Goal: Communication & Community: Answer question/provide support

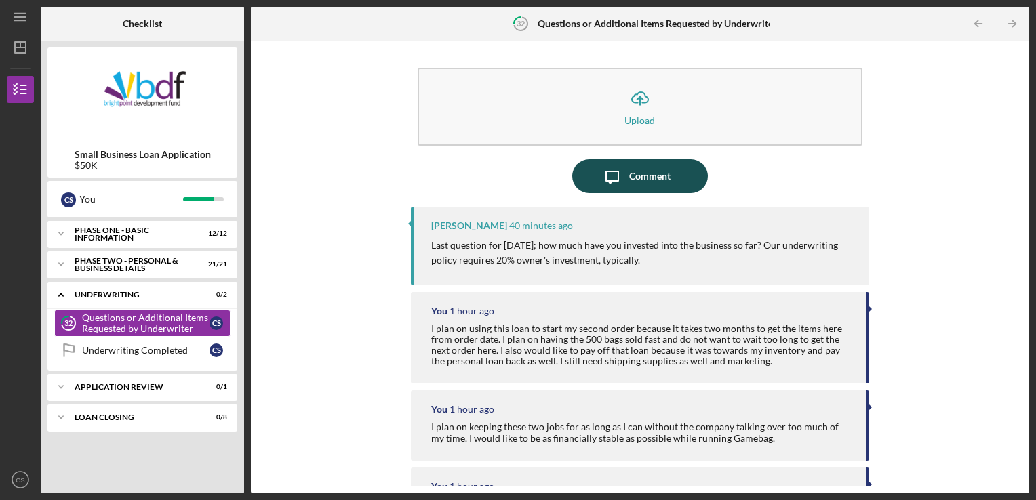
click at [647, 173] on div "Comment" at bounding box center [649, 176] width 41 height 34
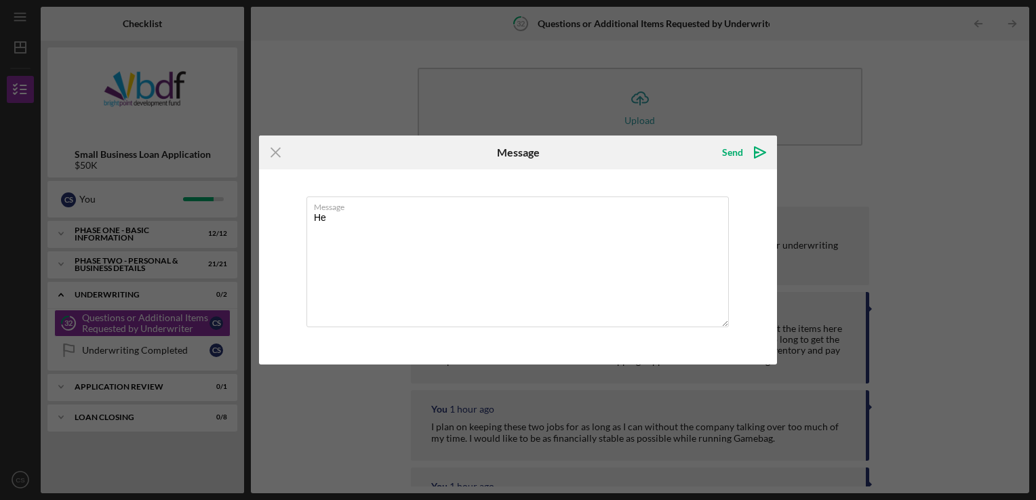
type textarea "H"
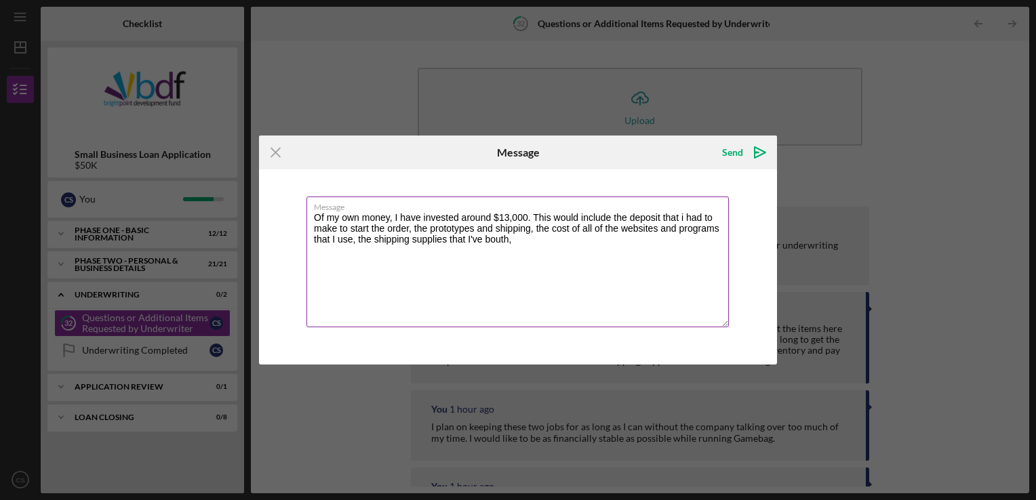
drag, startPoint x: 489, startPoint y: 244, endPoint x: 620, endPoint y: 271, distance: 134.3
click at [620, 270] on textarea "Of my own money, I have invested around $13,000. This would include the deposit…" at bounding box center [517, 262] width 422 height 131
click at [489, 243] on textarea "Of my own money, I have invested around $13,000. This would include the deposit…" at bounding box center [517, 262] width 422 height 131
click at [536, 228] on textarea "Of my own money, I have invested around $13,000. This would include the deposit…" at bounding box center [517, 262] width 422 height 131
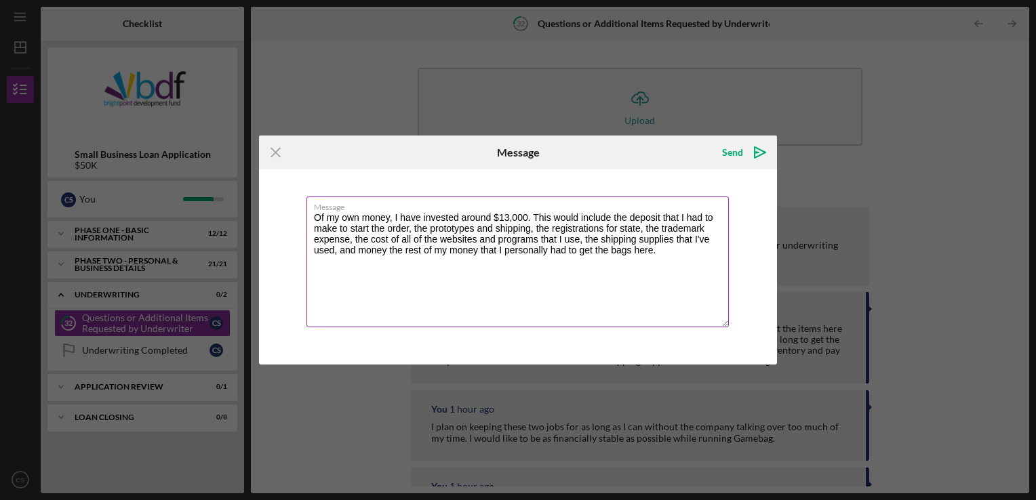
click at [406, 249] on textarea "Of my own money, I have invested around $13,000. This would include the deposit…" at bounding box center [517, 262] width 422 height 131
type textarea "Of my own money, I have invested around $13,000. This would include the deposit…"
click at [741, 149] on div "Send" at bounding box center [732, 152] width 21 height 27
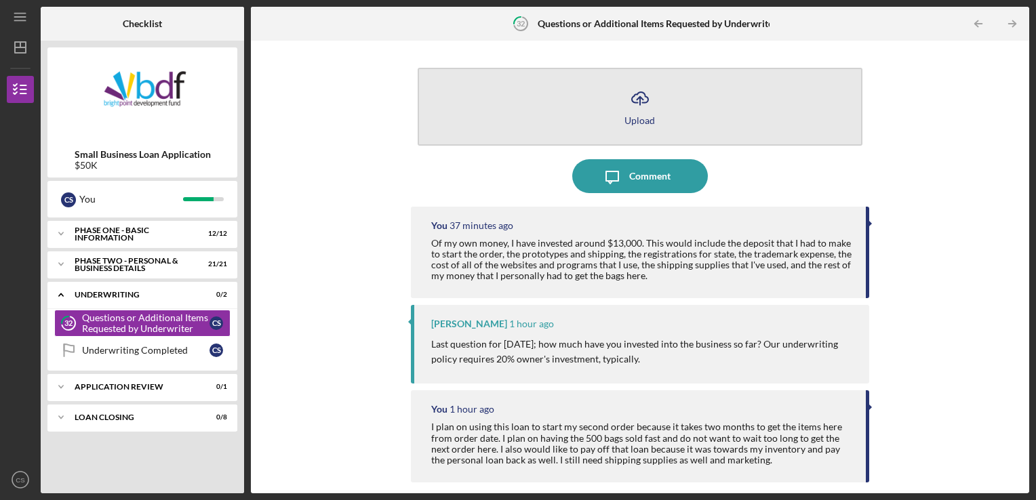
click at [640, 97] on line "button" at bounding box center [640, 101] width 0 height 8
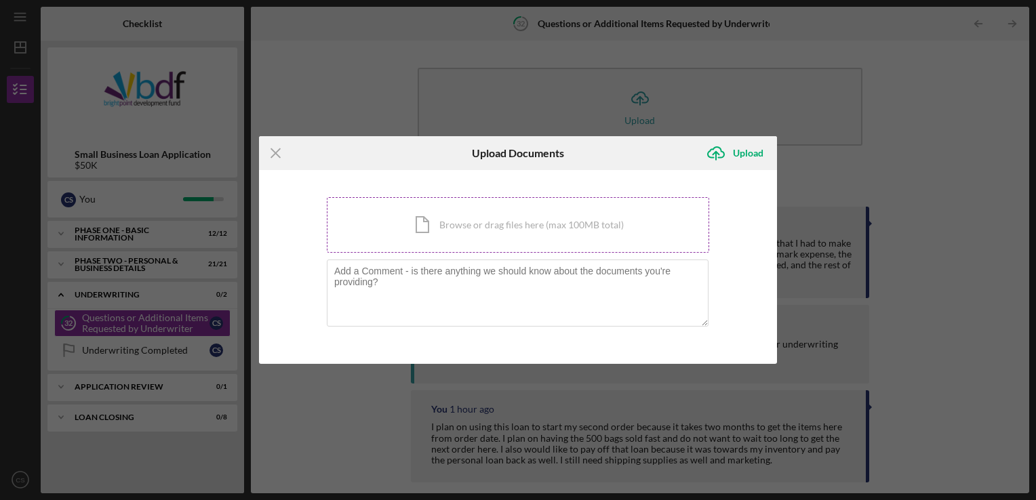
click at [481, 218] on div "Icon/Document Browse or drag files here (max 100MB total) Tap to choose files o…" at bounding box center [518, 225] width 382 height 56
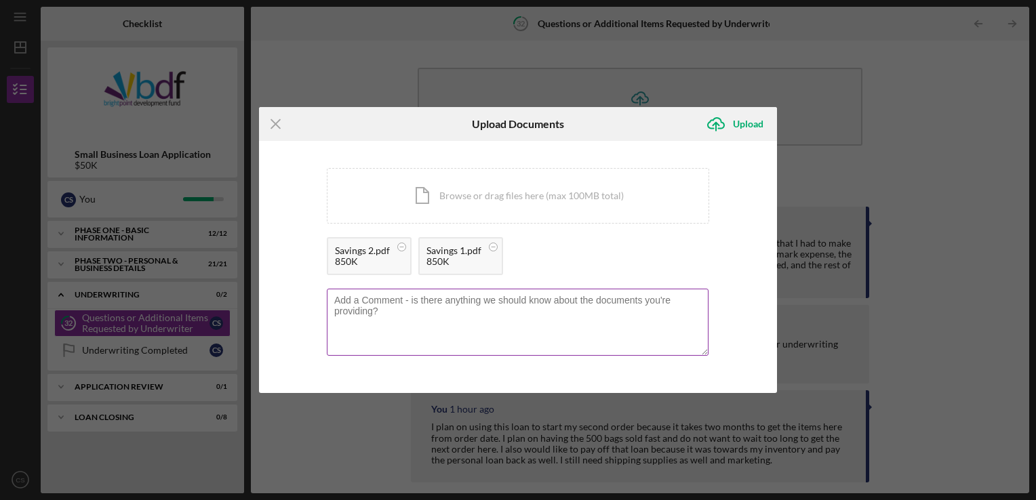
click at [420, 309] on textarea at bounding box center [518, 322] width 382 height 66
type textarea "Please see savings account."
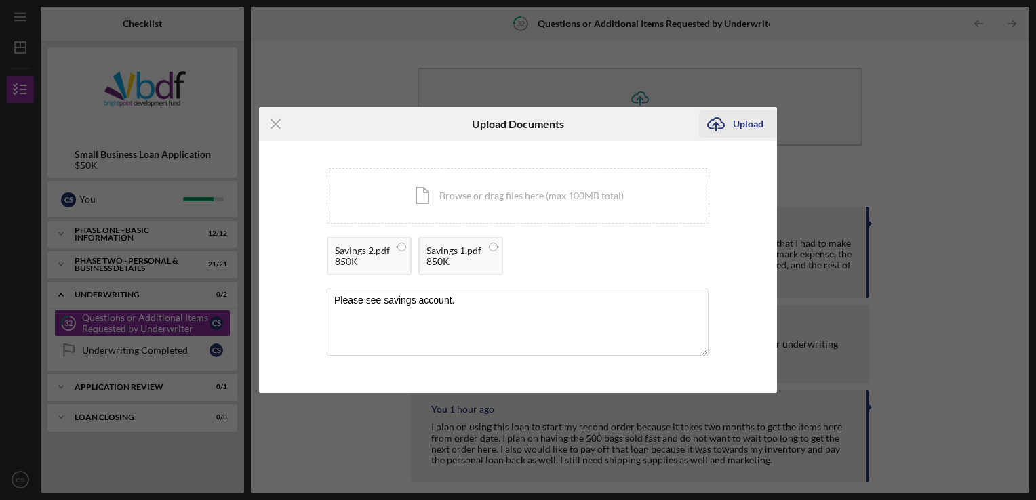
click at [719, 125] on icon "Icon/Upload" at bounding box center [716, 124] width 34 height 34
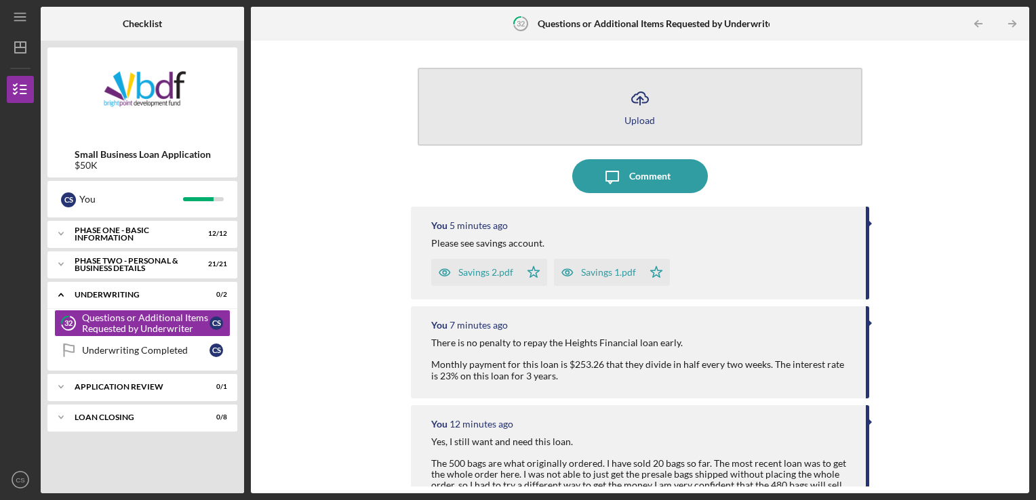
click at [639, 91] on icon "Icon/Upload" at bounding box center [640, 98] width 34 height 34
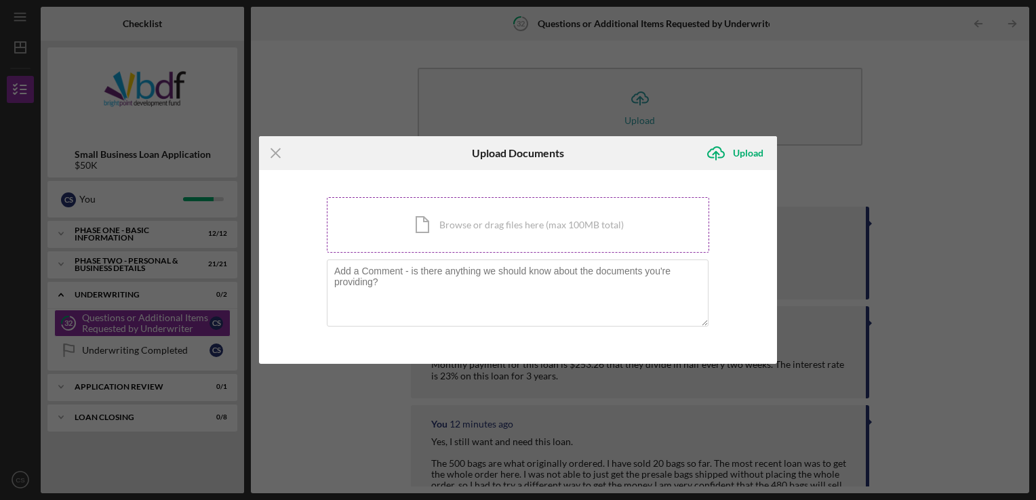
click at [504, 226] on div "Icon/Document Browse or drag files here (max 100MB total) Tap to choose files o…" at bounding box center [518, 225] width 382 height 56
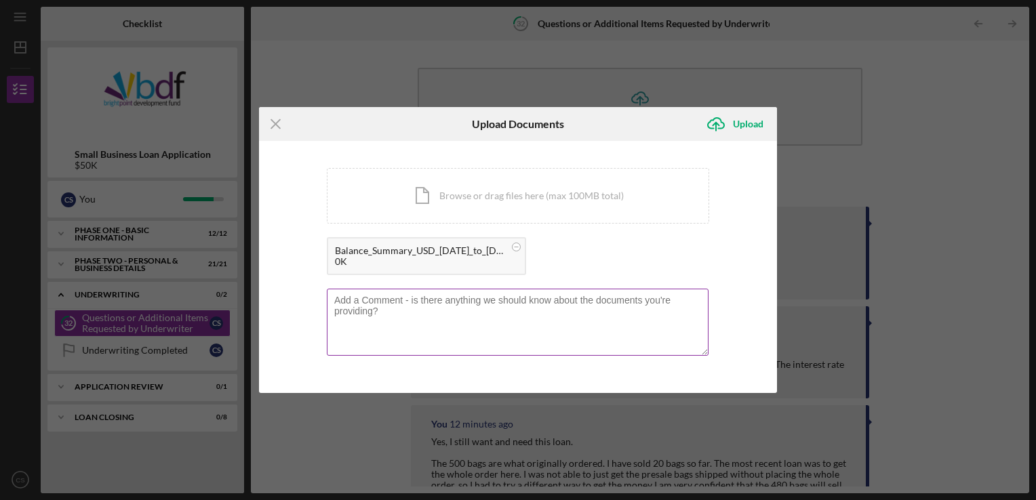
click at [416, 317] on textarea at bounding box center [518, 322] width 382 height 66
click at [480, 301] on textarea "Stripe converted the report to an" at bounding box center [518, 322] width 382 height 66
type textarea "Stripe converted the report to an excel sheet. Does this work?"
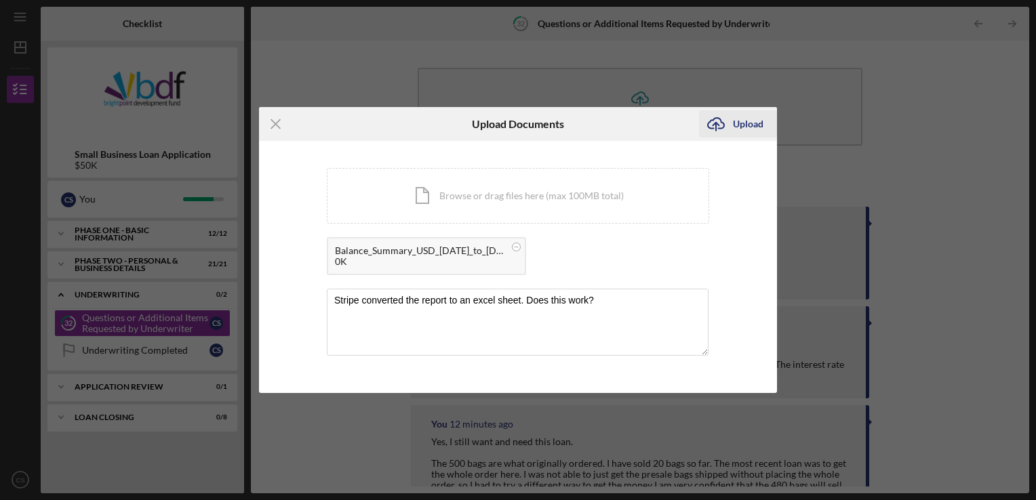
click at [721, 125] on icon "Icon/Upload" at bounding box center [716, 124] width 34 height 34
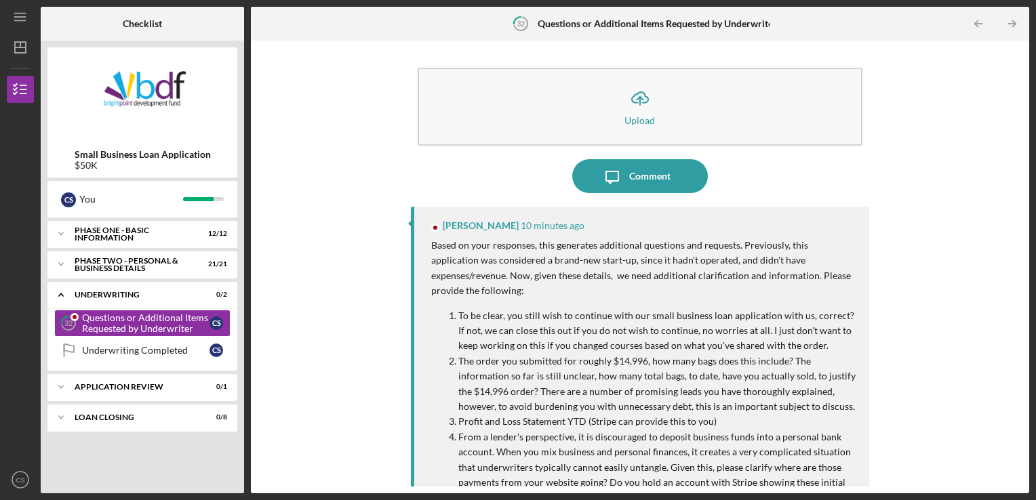
click at [643, 194] on div "Icon/Upload Upload Icon/Message Comment [PERSON_NAME] 10 minutes ago Based on y…" at bounding box center [640, 266] width 459 height 439
click at [645, 180] on div "Comment" at bounding box center [649, 176] width 41 height 34
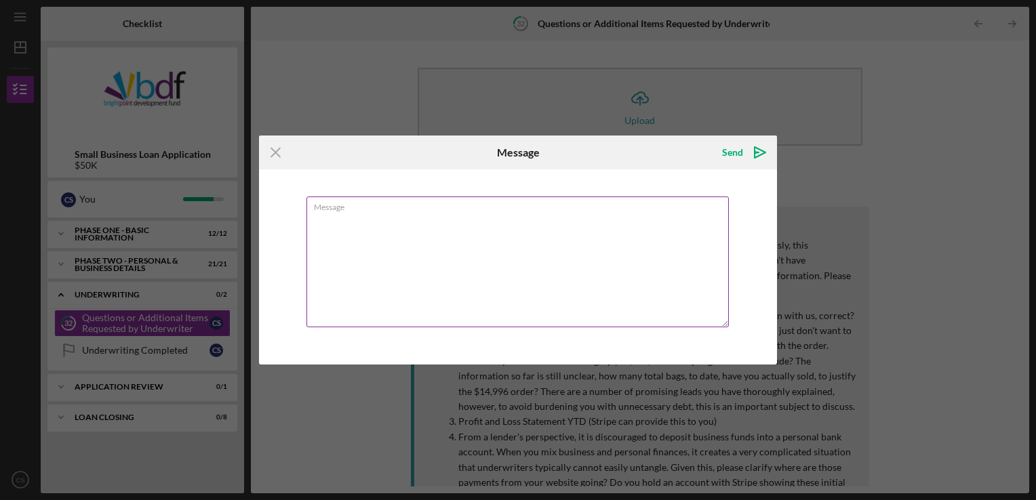
click at [355, 233] on textarea "Message" at bounding box center [517, 262] width 422 height 131
click at [339, 249] on textarea "Yes, I still want and need this loan." at bounding box center [517, 262] width 422 height 131
click at [316, 243] on textarea "Yes, I still want and need this loan." at bounding box center [517, 262] width 422 height 131
click at [470, 224] on textarea "Yes, I still want and need this loan." at bounding box center [517, 262] width 422 height 131
click at [502, 236] on textarea "Yes, I still want and need this loan. The 500 bags are what originally ordered." at bounding box center [517, 262] width 422 height 131
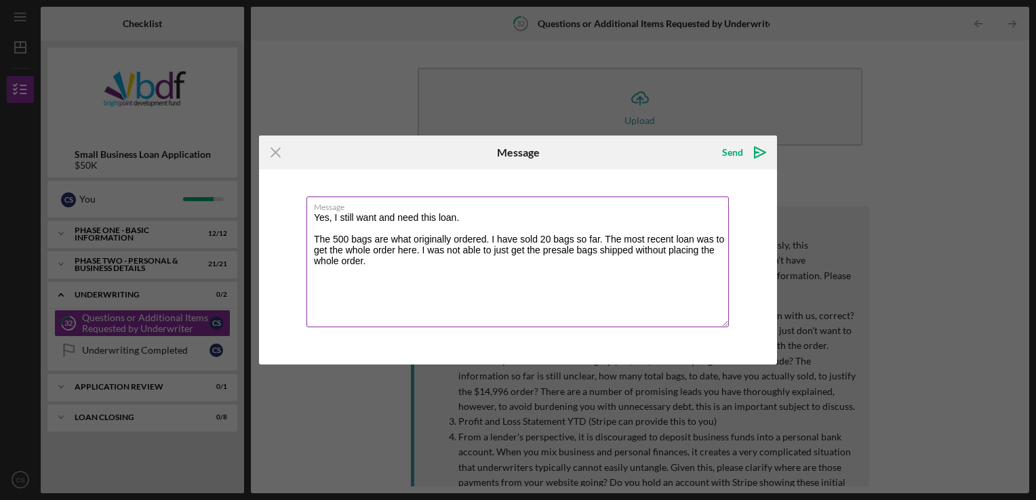
click at [380, 263] on textarea "Yes, I still want and need this loan. The 500 bags are what originally ordered.…" at bounding box center [517, 262] width 422 height 131
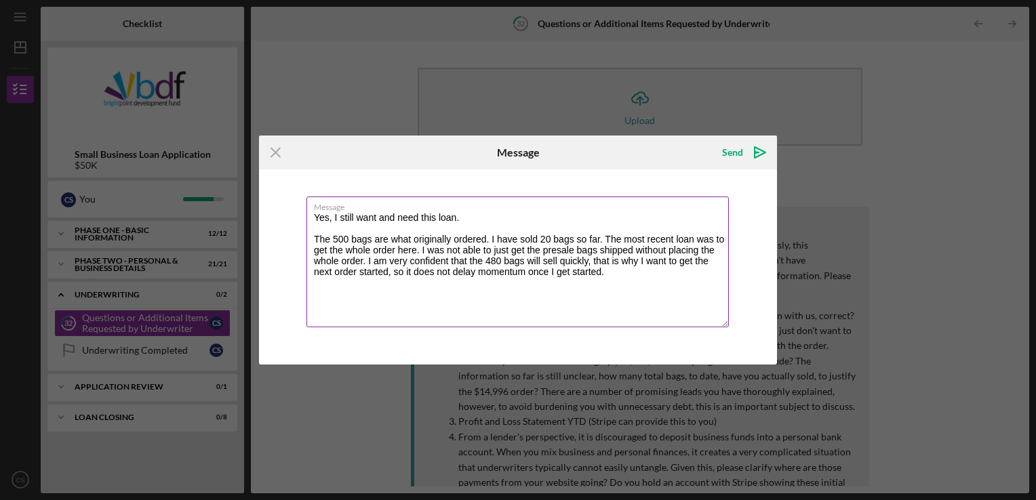
click at [611, 278] on textarea "Yes, I still want and need this loan. The 500 bags are what originally ordered.…" at bounding box center [517, 262] width 422 height 131
click at [365, 260] on textarea "Yes, I still want and need this loan. The 500 bags are what originally ordered.…" at bounding box center [517, 262] width 422 height 131
click at [396, 298] on textarea "Yes, I still want and need this loan. The 500 bags are what originally ordered.…" at bounding box center [517, 262] width 422 height 131
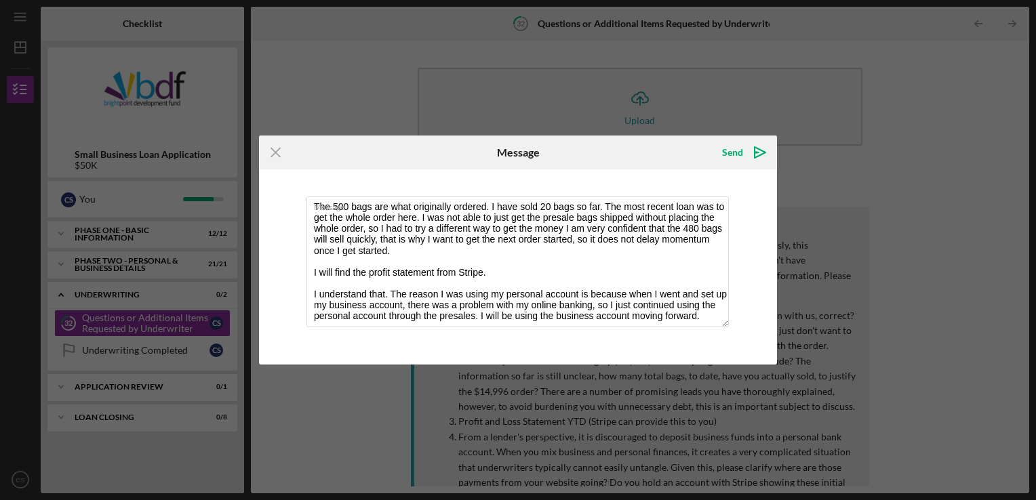
scroll to position [33, 0]
type textarea "Yes, I still want and need this loan. The 500 bags are what originally ordered.…"
click at [732, 150] on div "Send" at bounding box center [732, 152] width 21 height 27
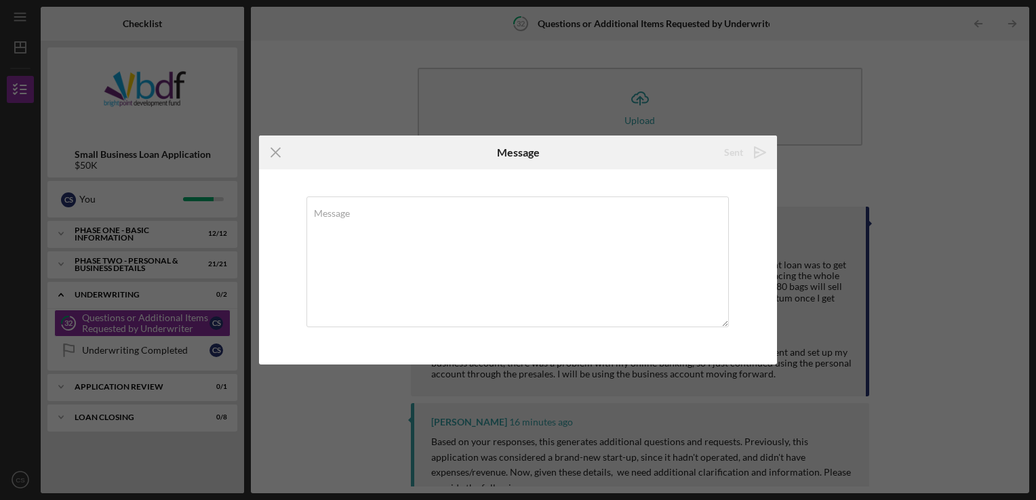
scroll to position [0, 0]
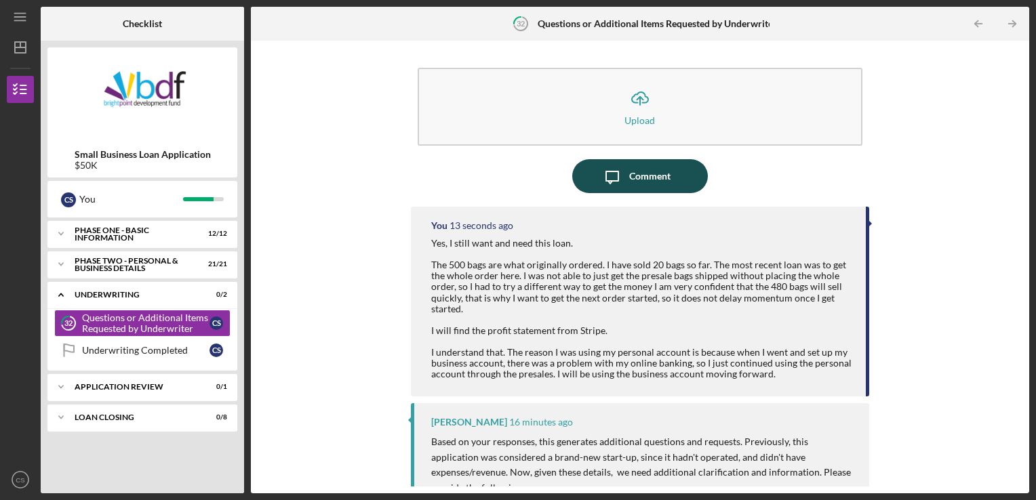
click at [651, 172] on div "Comment" at bounding box center [649, 176] width 41 height 34
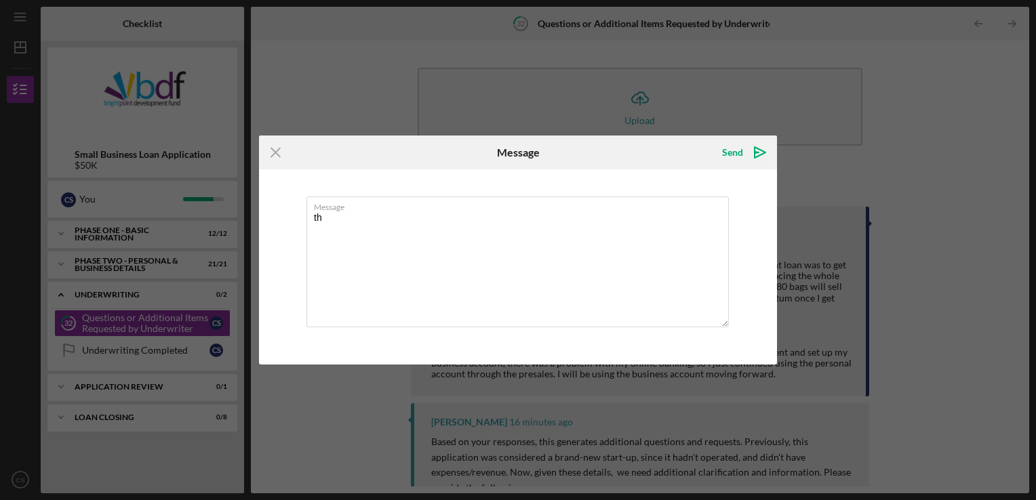
type textarea "t"
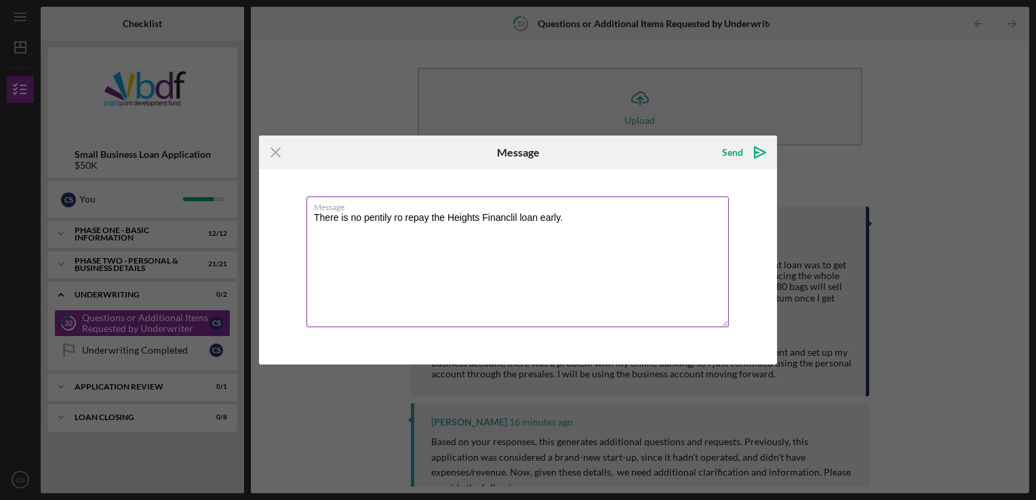
drag, startPoint x: 378, startPoint y: 218, endPoint x: 540, endPoint y: 267, distance: 168.6
click at [564, 272] on textarea "There is no pentily ro repay the Heights Financlil loan early." at bounding box center [517, 262] width 422 height 131
click at [481, 230] on textarea "There is no penalty ro repay the Heights Financlil loan early." at bounding box center [517, 262] width 422 height 131
click at [580, 216] on textarea "There is no penalty to repay the Heights Financial loan early." at bounding box center [517, 262] width 422 height 131
click at [663, 240] on textarea "There is no penalty to repay the Heights Financial loan early. Monthly payment …" at bounding box center [517, 262] width 422 height 131
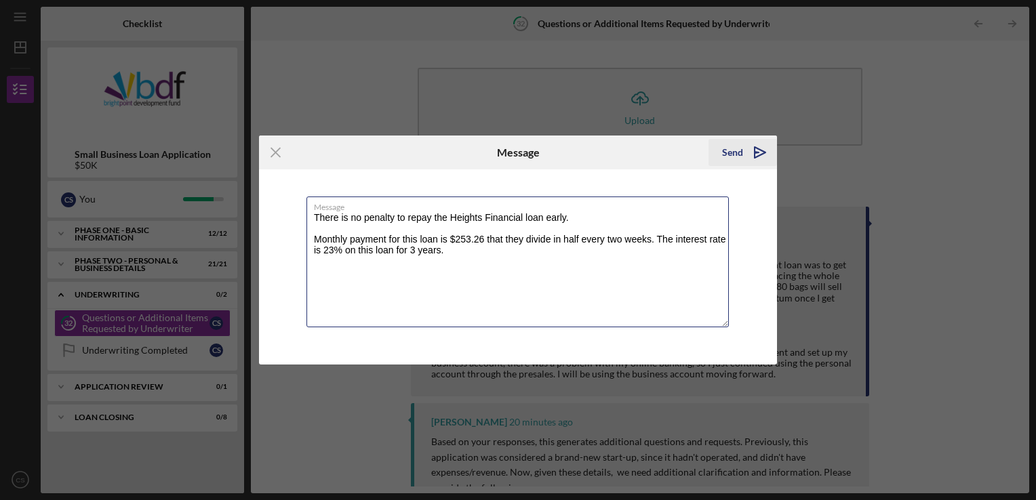
type textarea "There is no penalty to repay the Heights Financial loan early. Monthly payment …"
click at [748, 148] on icon "Icon/icon-invite-send" at bounding box center [760, 153] width 34 height 34
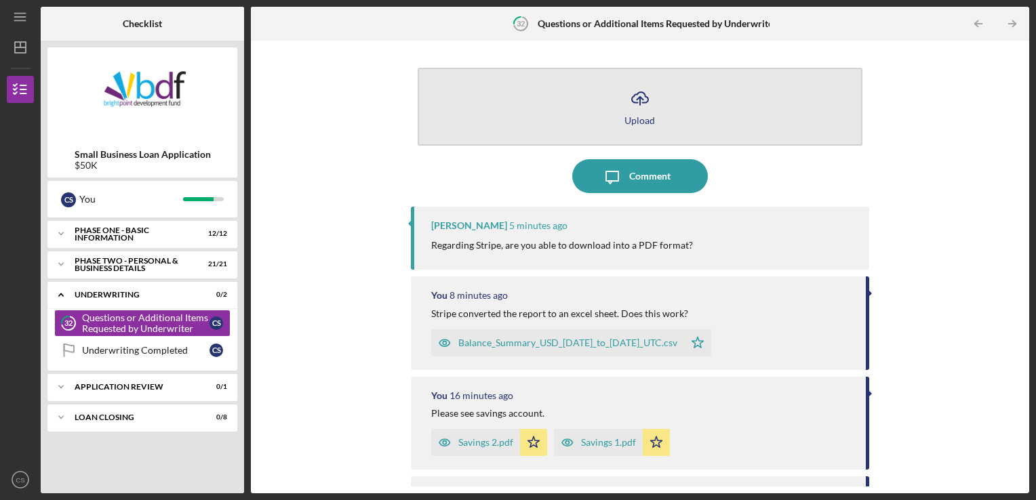
click at [639, 96] on icon "Icon/Upload" at bounding box center [640, 98] width 34 height 34
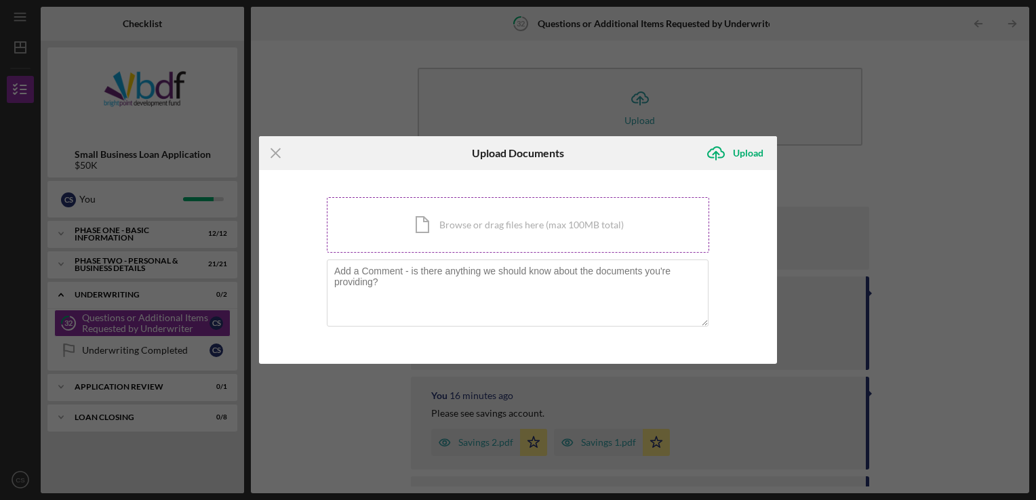
click at [486, 234] on div "Icon/Document Browse or drag files here (max 100MB total) Tap to choose files o…" at bounding box center [518, 225] width 382 height 56
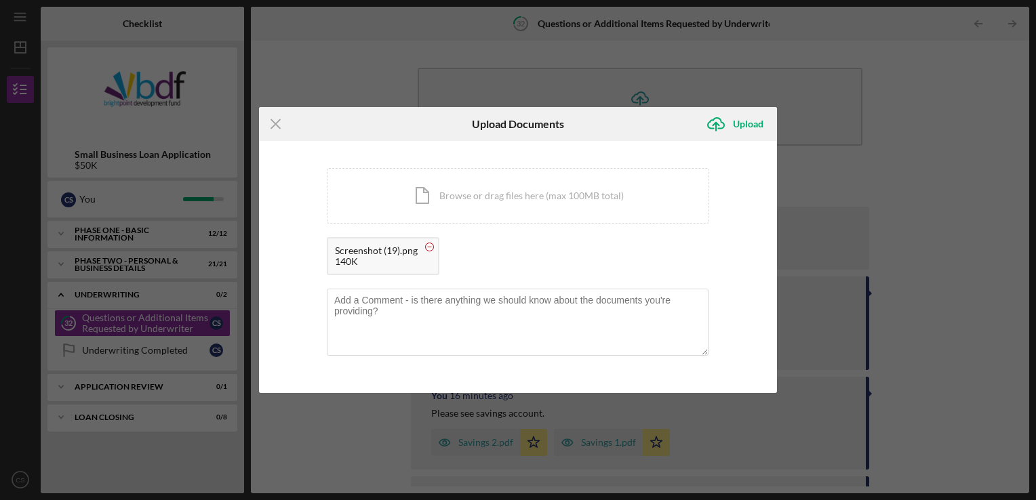
click at [430, 248] on circle at bounding box center [430, 247] width 8 height 8
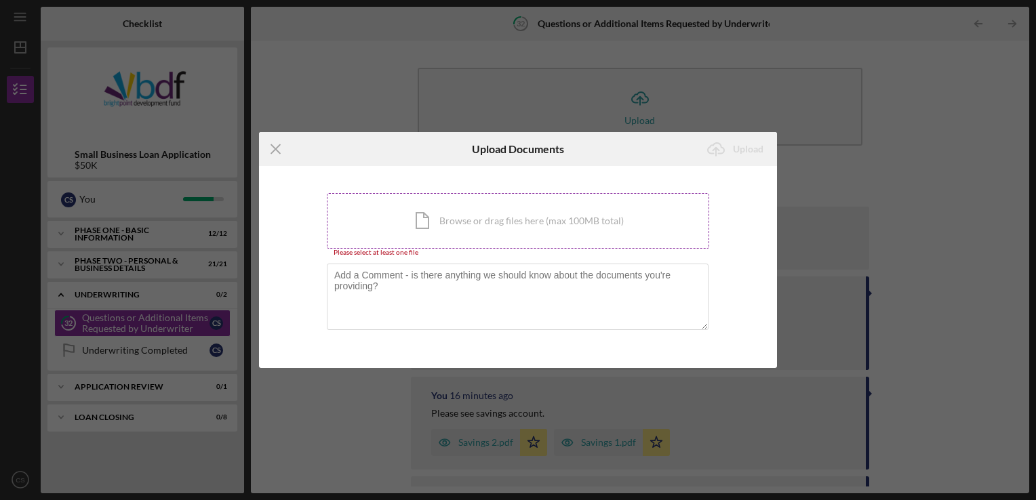
click at [424, 218] on div "Icon/Document Browse or drag files here (max 100MB total) Tap to choose files o…" at bounding box center [518, 221] width 382 height 56
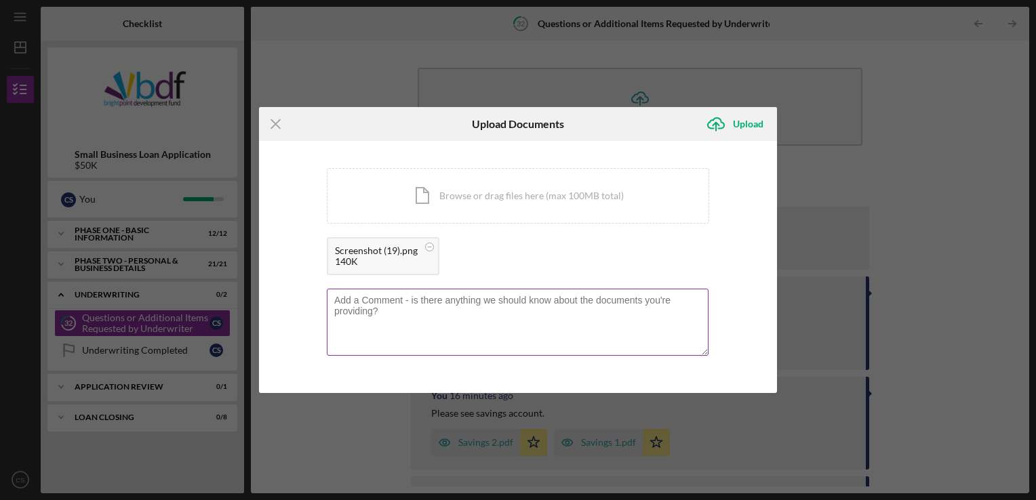
click at [461, 296] on textarea at bounding box center [518, 322] width 382 height 66
type textarea "Would this work?"
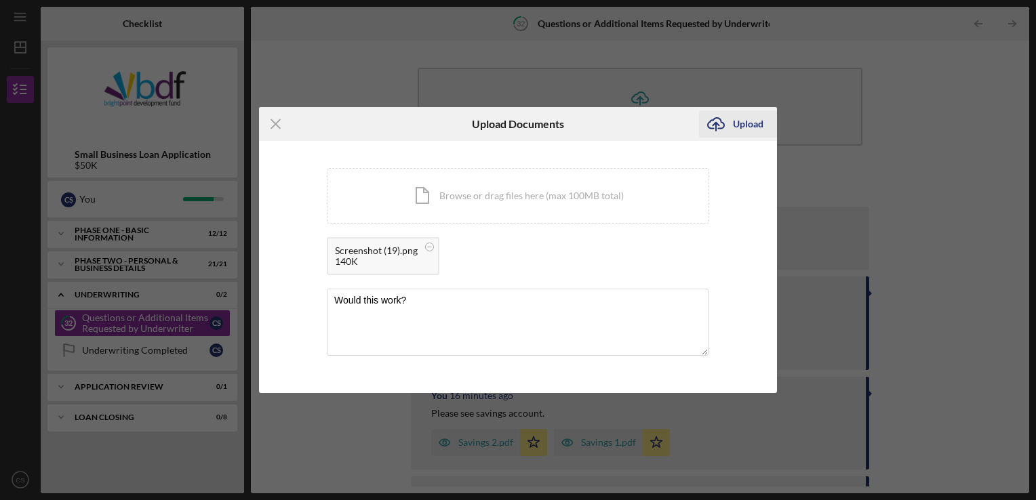
click at [716, 125] on icon "Icon/Upload" at bounding box center [716, 124] width 34 height 34
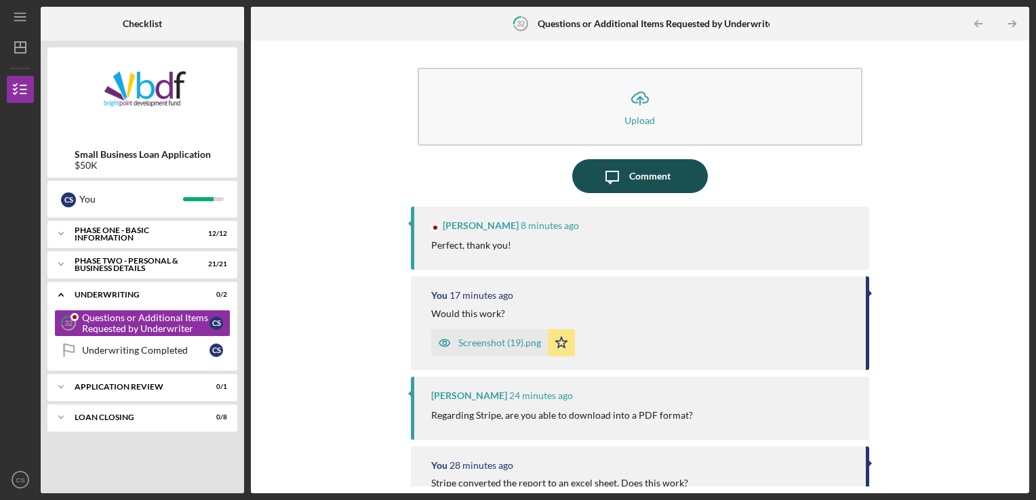
click at [629, 183] on div "Comment" at bounding box center [649, 176] width 41 height 34
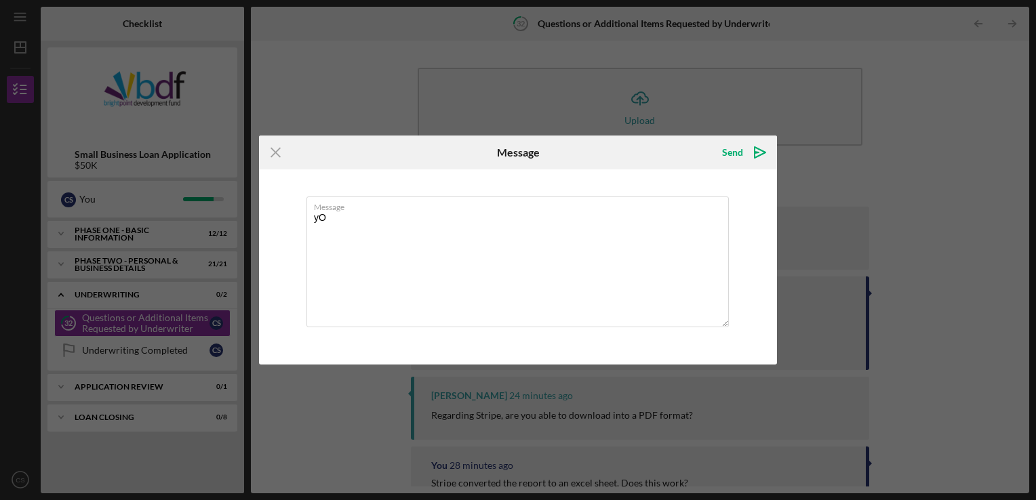
type textarea "y"
type textarea "You're welcome."
click at [741, 150] on div "Send" at bounding box center [732, 152] width 21 height 27
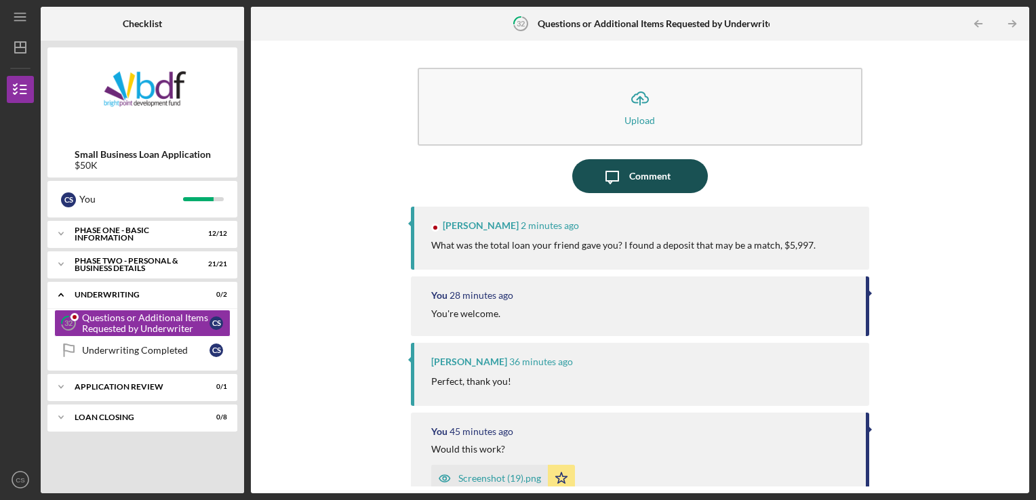
click at [637, 182] on div "Comment" at bounding box center [649, 176] width 41 height 34
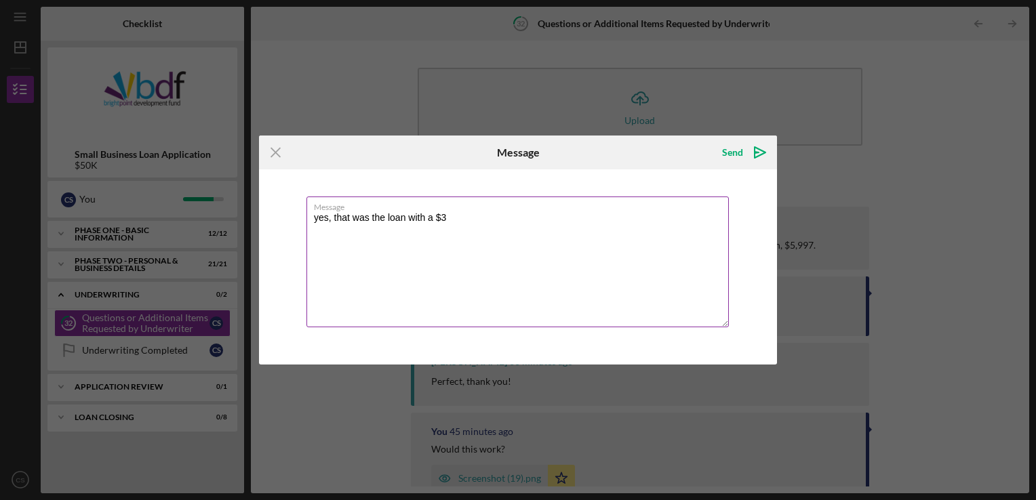
click at [320, 215] on textarea "yes, that was the loan with a $3" at bounding box center [517, 262] width 422 height 131
click at [452, 216] on textarea "Yes, that was the loan with a $3" at bounding box center [517, 262] width 422 height 131
type textarea "Yes, that was the loan with a $3 charge from the bank."
click at [739, 154] on div "Send" at bounding box center [732, 152] width 21 height 27
